Goal: Information Seeking & Learning: Learn about a topic

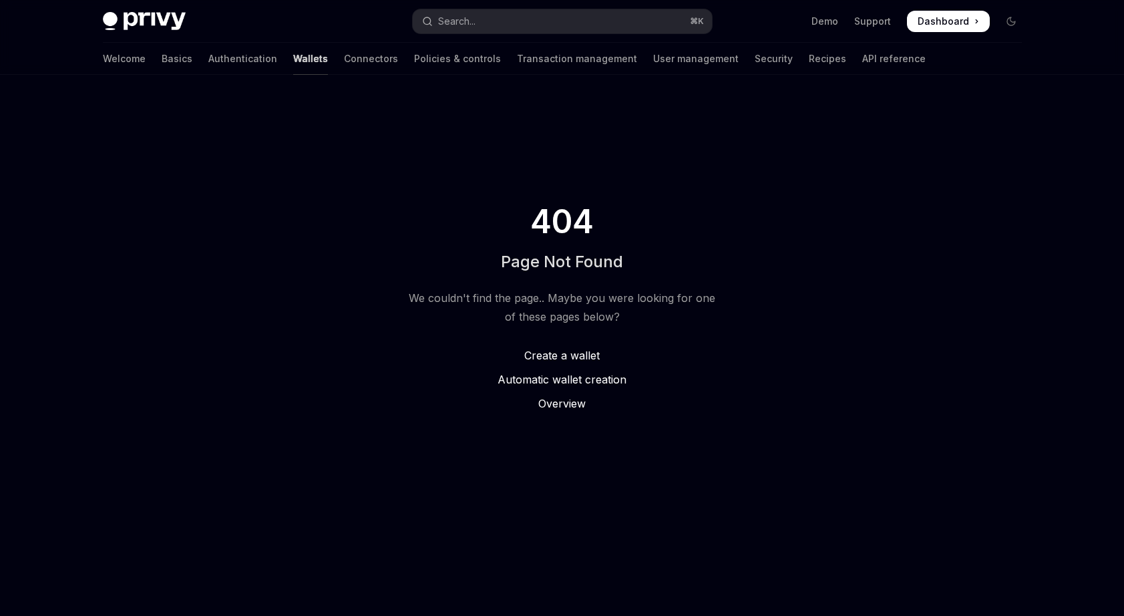
click at [293, 62] on link "Wallets" at bounding box center [310, 59] width 35 height 32
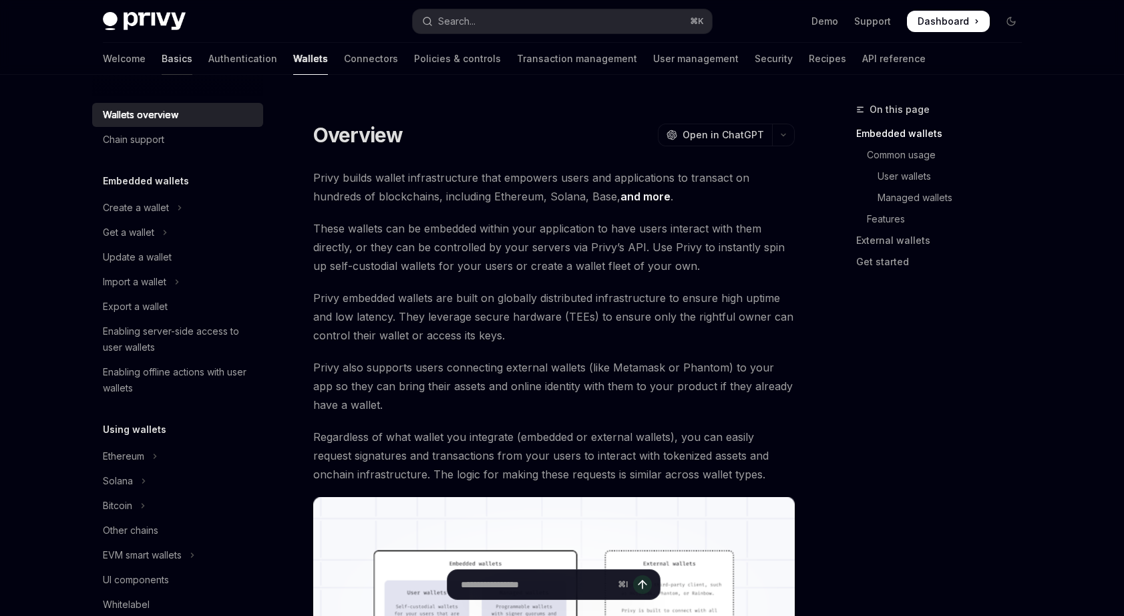
click at [162, 65] on link "Basics" at bounding box center [177, 59] width 31 height 32
type textarea "*"
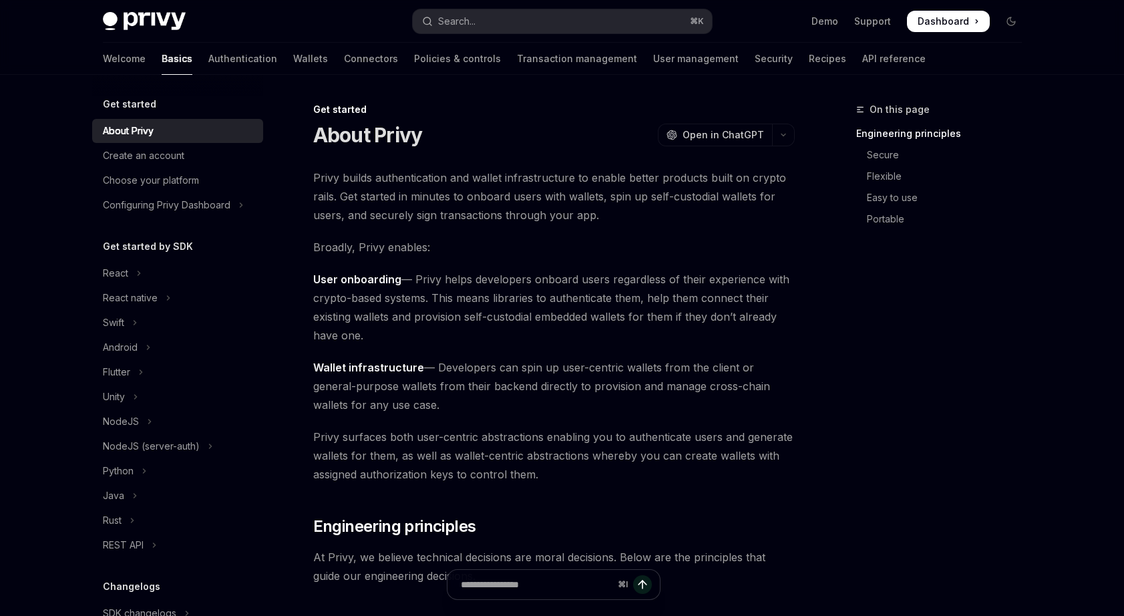
click at [965, 17] on span "Dashboard" at bounding box center [943, 21] width 51 height 13
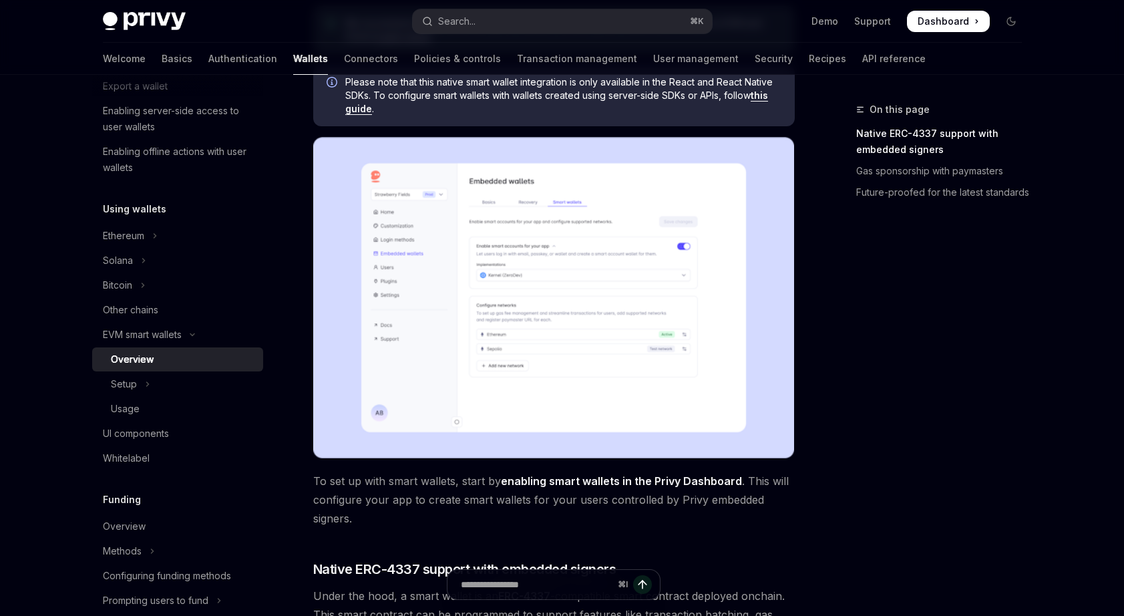
scroll to position [251, 0]
